Goal: Task Accomplishment & Management: Use online tool/utility

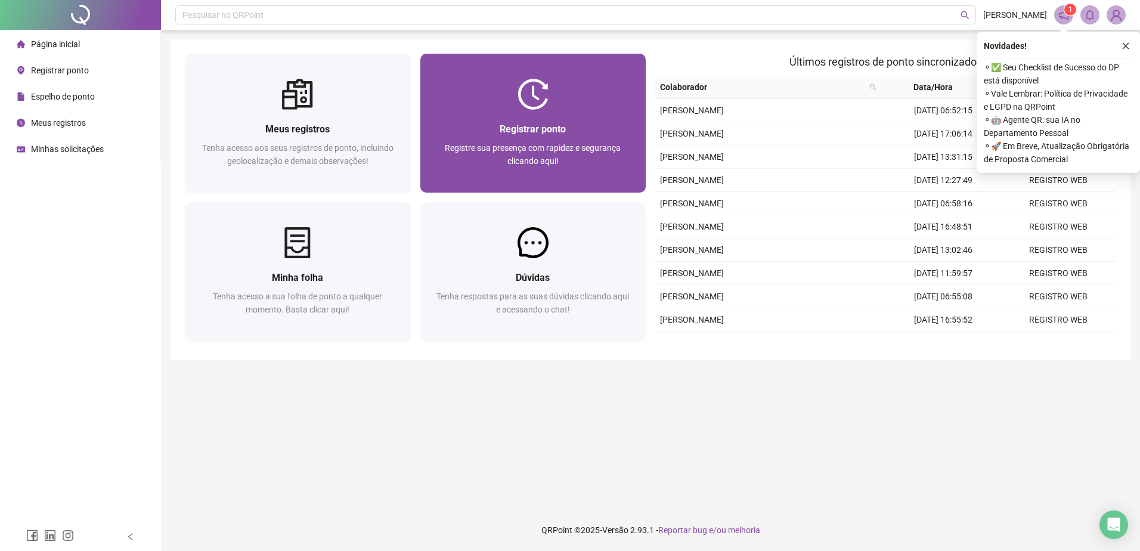
click at [533, 117] on div "Registrar ponto Registre sua presença com rapidez e segurança clicando aqui!" at bounding box center [533, 151] width 226 height 83
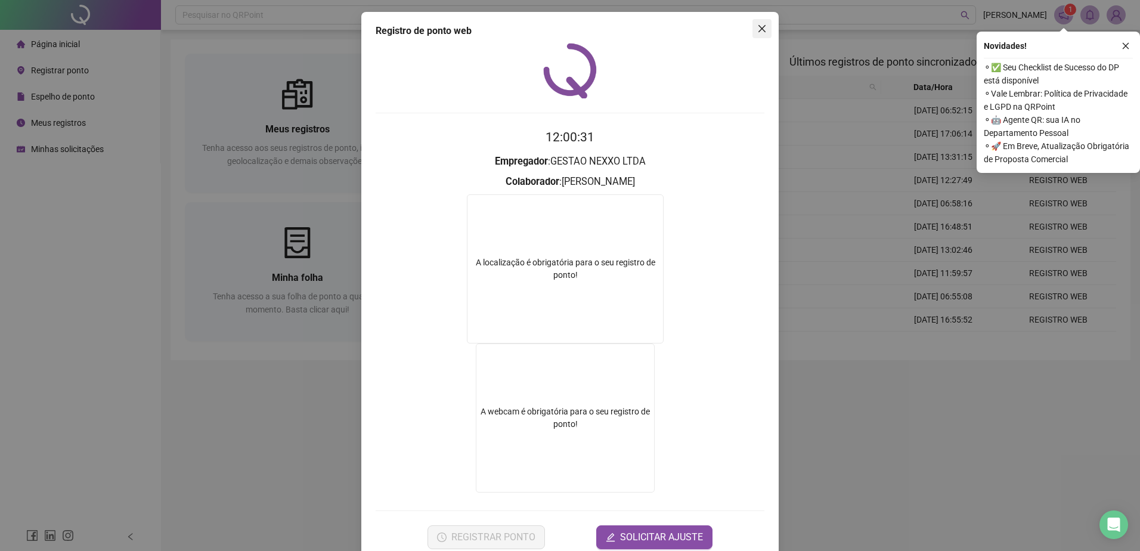
click at [763, 30] on span "Close" at bounding box center [762, 29] width 19 height 10
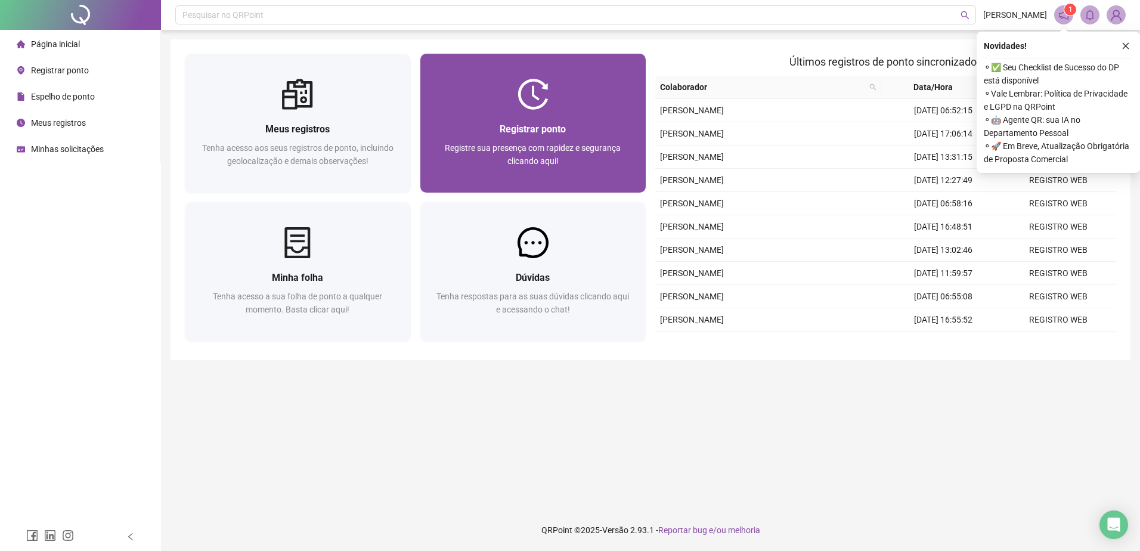
click at [570, 100] on div at bounding box center [533, 94] width 226 height 31
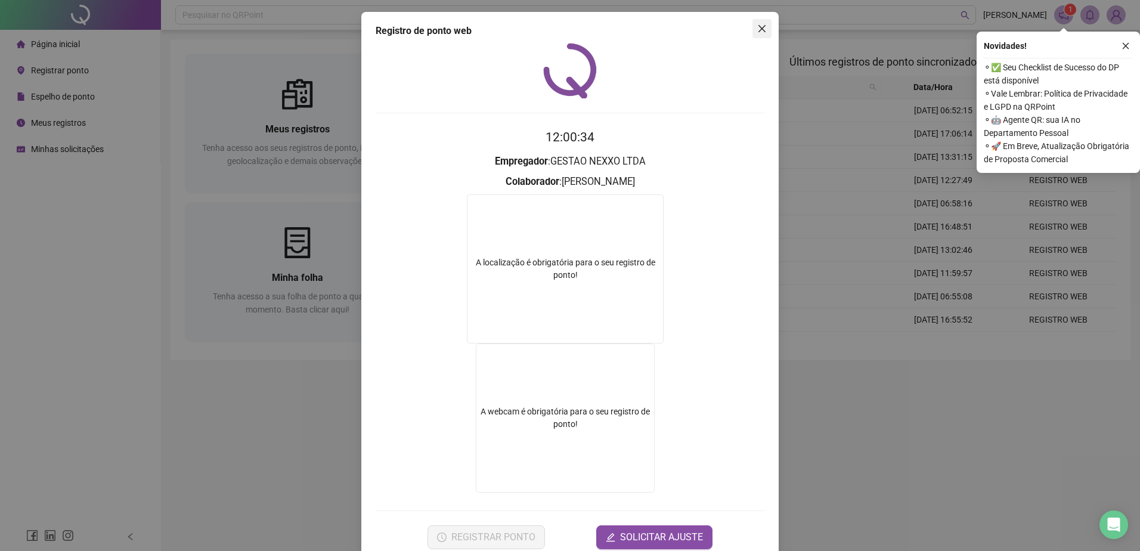
click at [761, 29] on icon "close" at bounding box center [762, 29] width 10 height 10
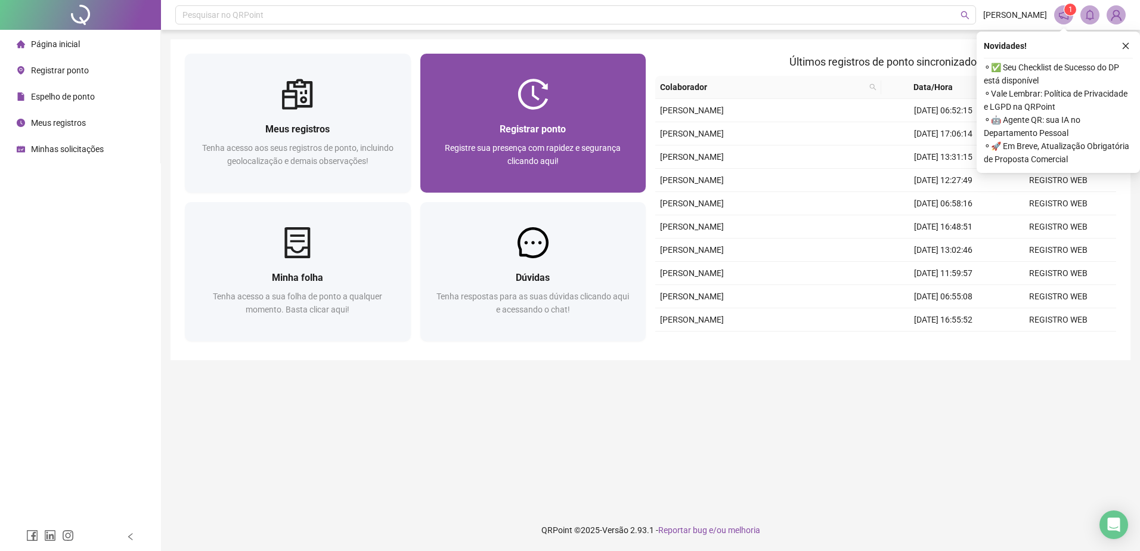
click at [516, 126] on span "Registrar ponto" at bounding box center [533, 128] width 66 height 11
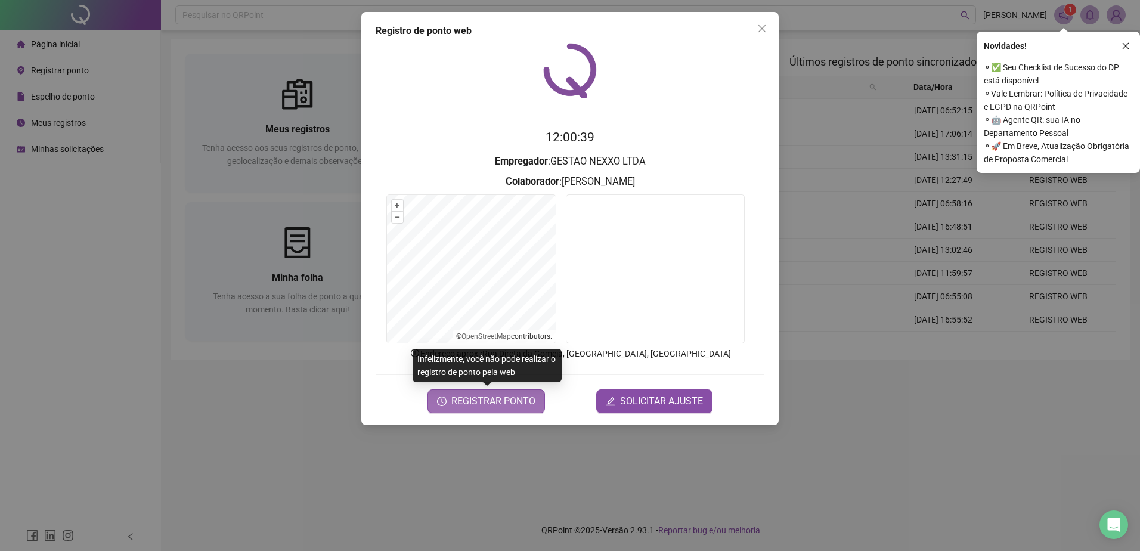
click at [484, 402] on span "REGISTRAR PONTO" at bounding box center [493, 401] width 84 height 14
